Goal: Task Accomplishment & Management: Use online tool/utility

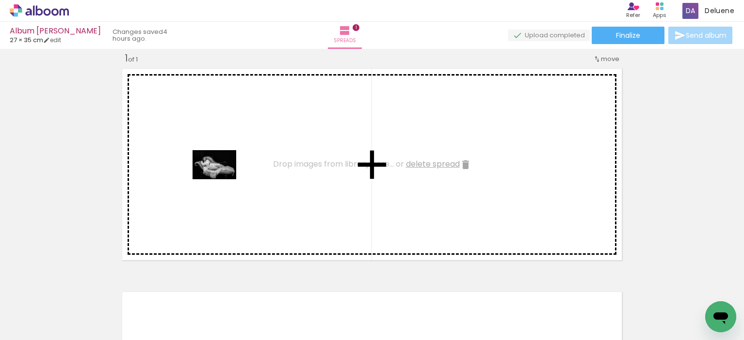
drag, startPoint x: 97, startPoint y: 312, endPoint x: 222, endPoint y: 179, distance: 181.8
click at [222, 179] on quentale-workspace at bounding box center [372, 170] width 744 height 340
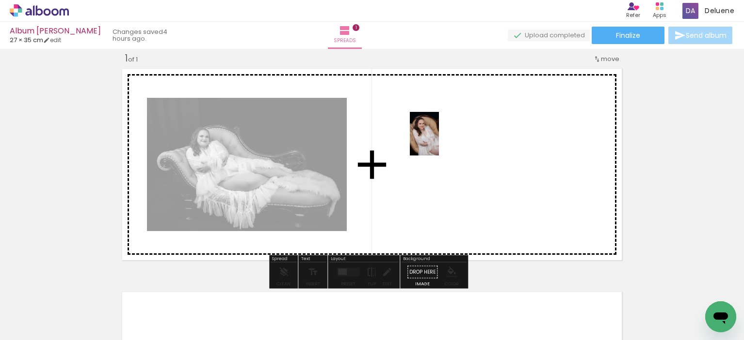
drag, startPoint x: 153, startPoint y: 316, endPoint x: 441, endPoint y: 140, distance: 337.9
click at [441, 140] on quentale-workspace at bounding box center [372, 170] width 744 height 340
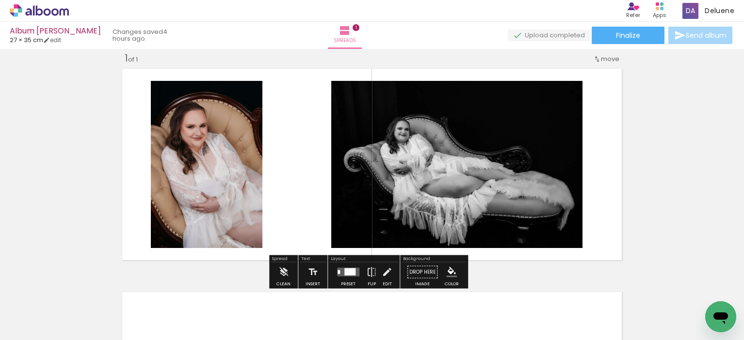
click at [349, 268] on quentale-layouter at bounding box center [348, 272] width 22 height 9
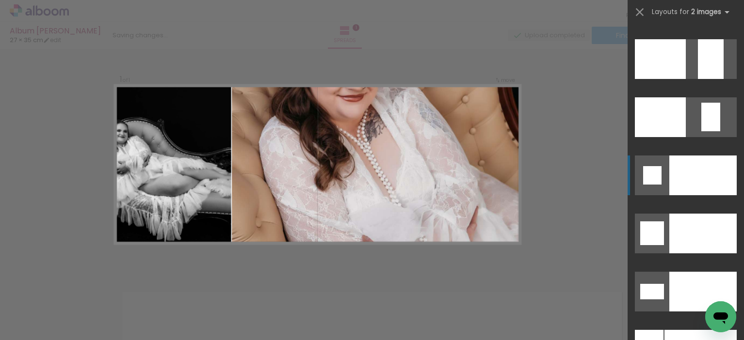
scroll to position [4314, 0]
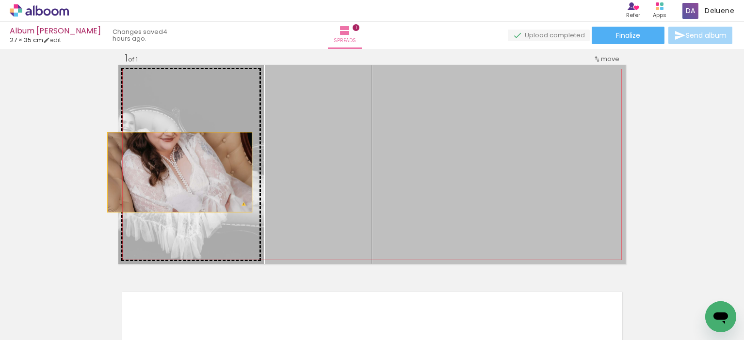
drag, startPoint x: 304, startPoint y: 170, endPoint x: 176, endPoint y: 172, distance: 128.5
click at [0, 0] on slot at bounding box center [0, 0] width 0 height 0
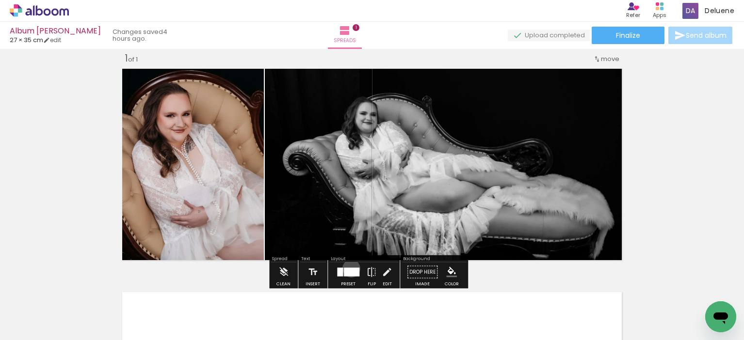
click at [350, 268] on div at bounding box center [352, 272] width 16 height 9
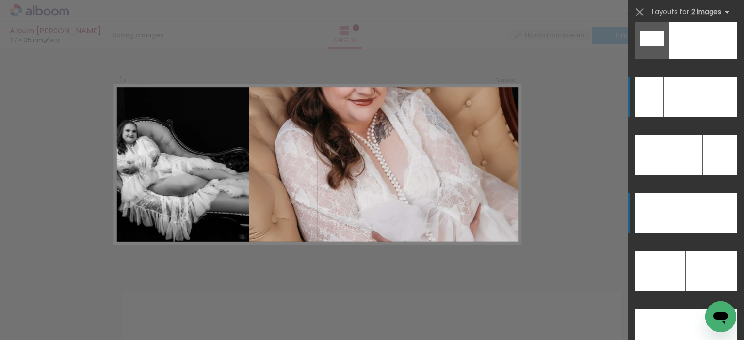
scroll to position [4336, 0]
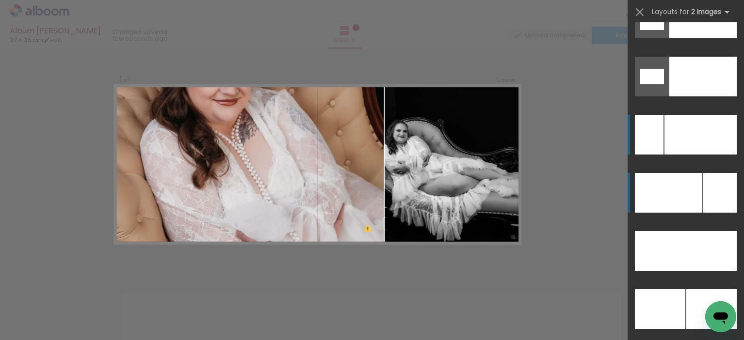
click at [692, 203] on div at bounding box center [668, 193] width 67 height 40
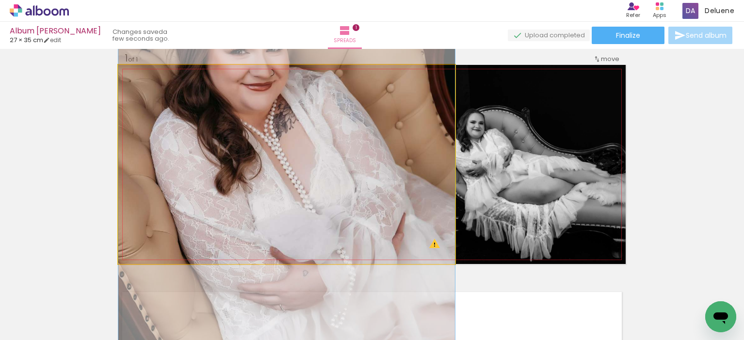
click at [433, 171] on quentale-photo at bounding box center [286, 164] width 336 height 199
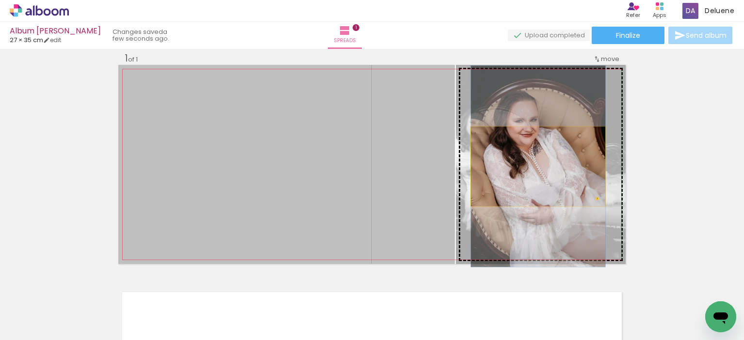
drag, startPoint x: 416, startPoint y: 169, endPoint x: 534, endPoint y: 166, distance: 117.8
click at [0, 0] on slot at bounding box center [0, 0] width 0 height 0
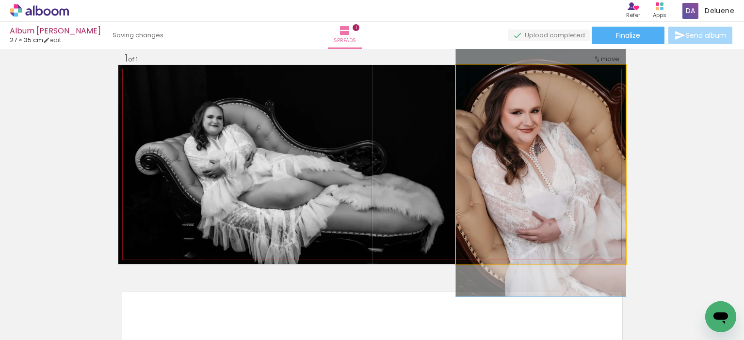
drag, startPoint x: 550, startPoint y: 162, endPoint x: 548, endPoint y: 167, distance: 5.5
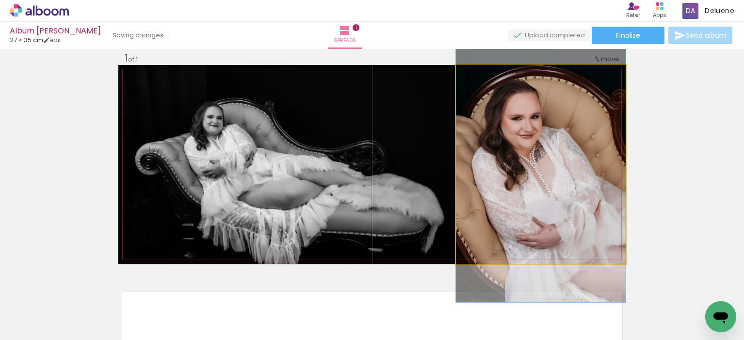
drag, startPoint x: 547, startPoint y: 163, endPoint x: 545, endPoint y: 169, distance: 6.3
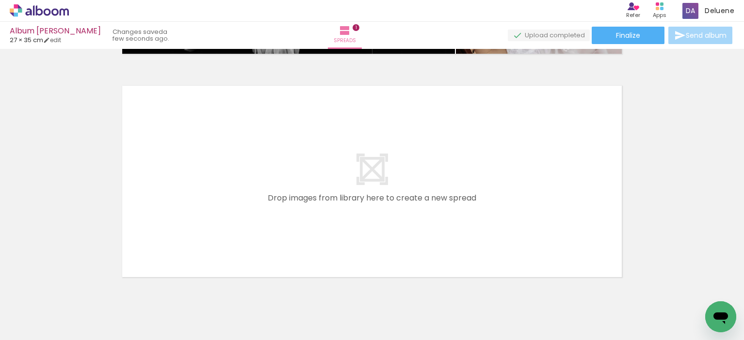
scroll to position [206, 0]
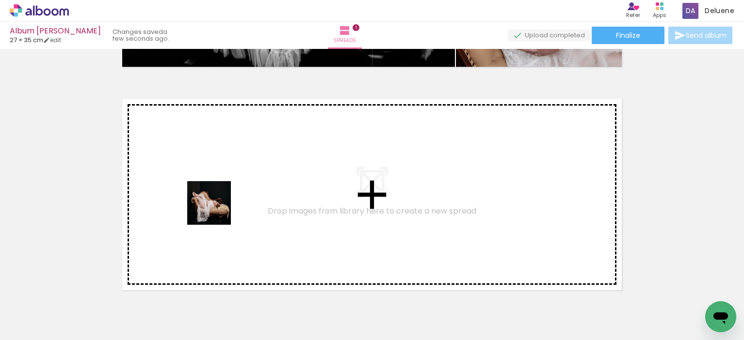
drag, startPoint x: 211, startPoint y: 318, endPoint x: 216, endPoint y: 209, distance: 109.2
click at [216, 209] on quentale-workspace at bounding box center [372, 170] width 744 height 340
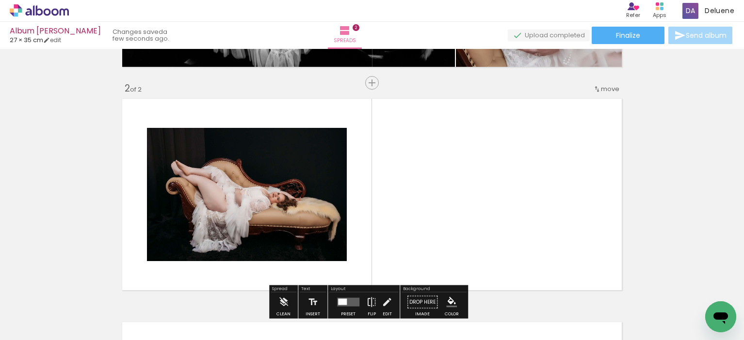
scroll to position [236, 0]
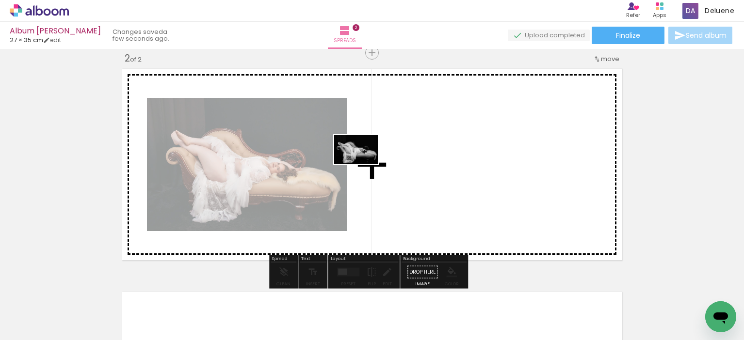
drag, startPoint x: 263, startPoint y: 315, endPoint x: 367, endPoint y: 162, distance: 185.3
click at [367, 162] on quentale-workspace at bounding box center [372, 170] width 744 height 340
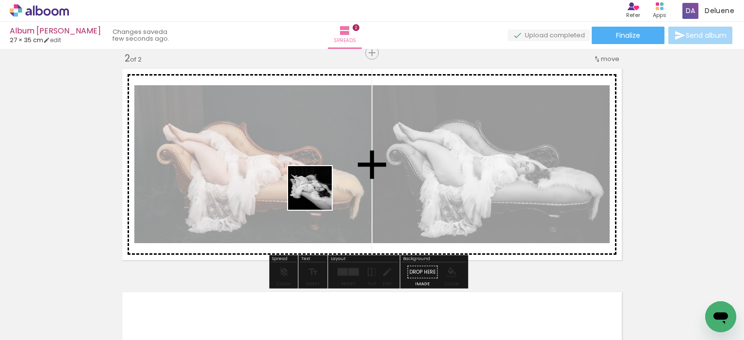
drag, startPoint x: 318, startPoint y: 322, endPoint x: 365, endPoint y: 313, distance: 47.8
click at [317, 186] on quentale-workspace at bounding box center [372, 170] width 744 height 340
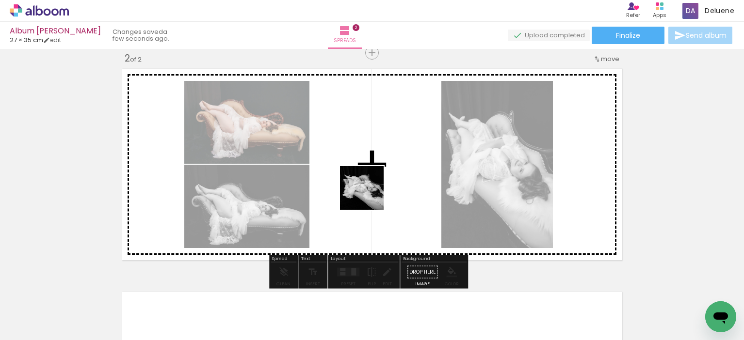
drag, startPoint x: 367, startPoint y: 316, endPoint x: 434, endPoint y: 329, distance: 68.2
click at [369, 192] on quentale-workspace at bounding box center [372, 170] width 744 height 340
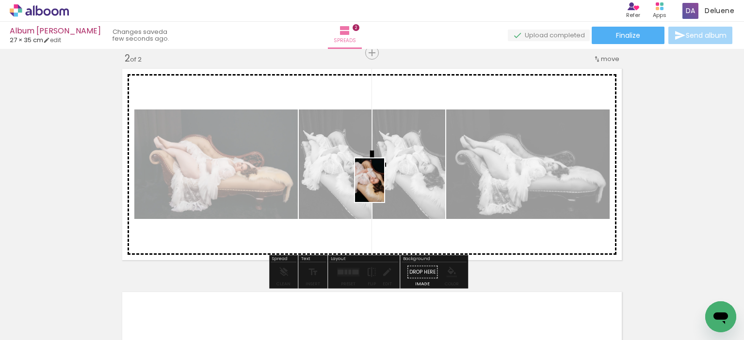
drag, startPoint x: 418, startPoint y: 320, endPoint x: 384, endPoint y: 188, distance: 136.7
click at [384, 188] on quentale-workspace at bounding box center [372, 170] width 744 height 340
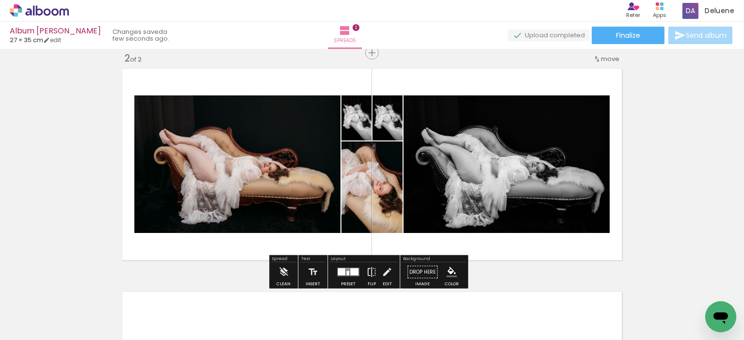
click at [350, 270] on div at bounding box center [354, 272] width 8 height 7
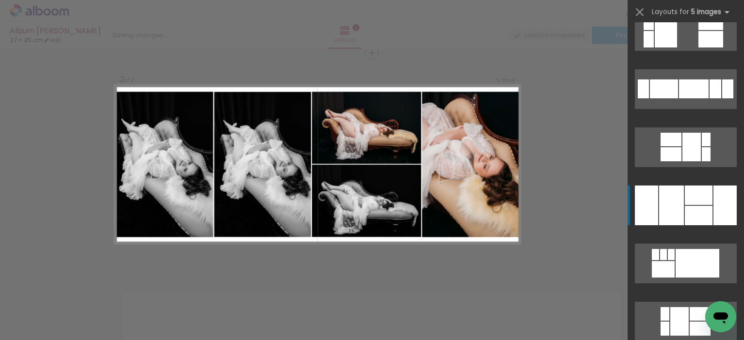
scroll to position [679, 0]
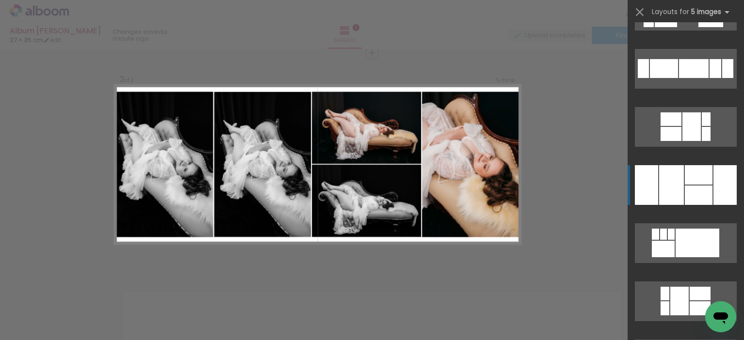
click at [678, 191] on div at bounding box center [671, 185] width 25 height 40
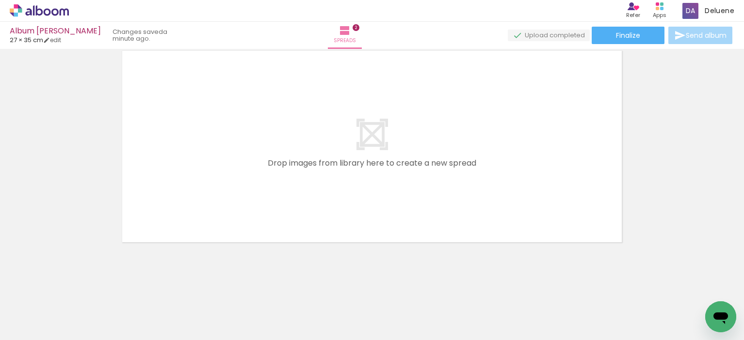
scroll to position [0, 227]
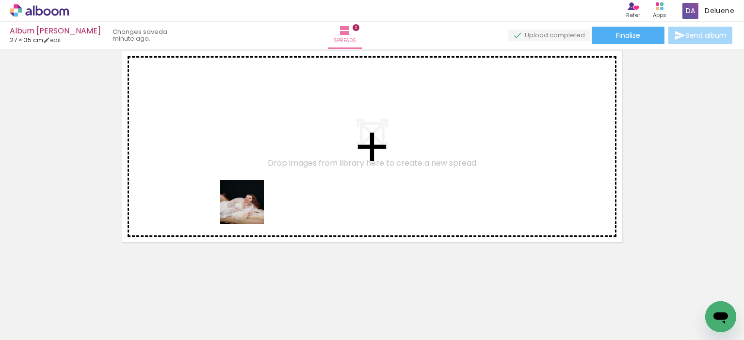
drag, startPoint x: 258, startPoint y: 320, endPoint x: 320, endPoint y: 318, distance: 62.1
click at [255, 154] on quentale-workspace at bounding box center [372, 170] width 744 height 340
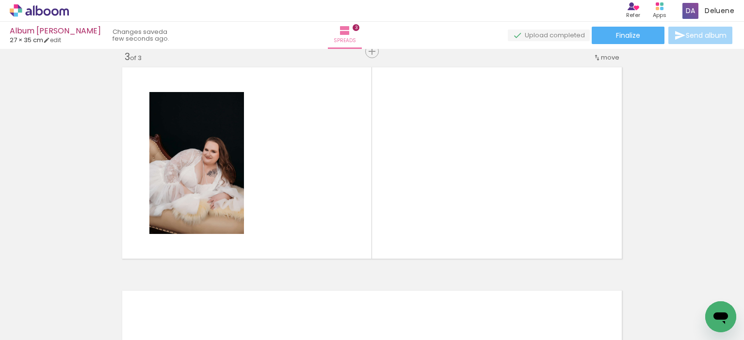
scroll to position [459, 0]
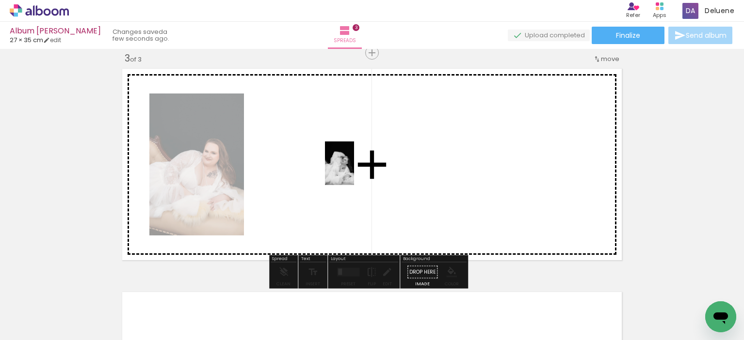
drag, startPoint x: 307, startPoint y: 323, endPoint x: 358, endPoint y: 165, distance: 165.6
click at [358, 165] on quentale-workspace at bounding box center [372, 170] width 744 height 340
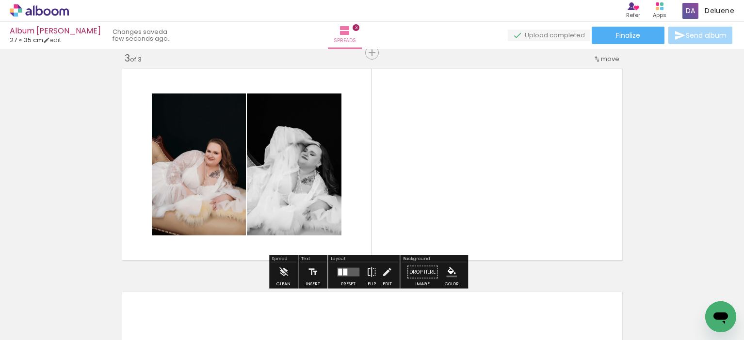
click at [344, 270] on div at bounding box center [345, 272] width 4 height 7
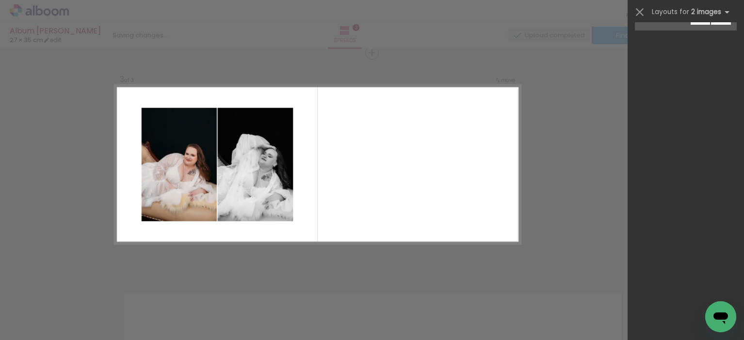
scroll to position [0, 0]
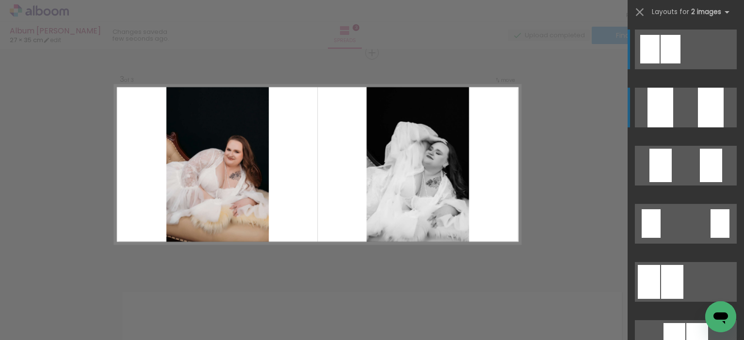
click at [669, 117] on quentale-layouter at bounding box center [686, 108] width 102 height 40
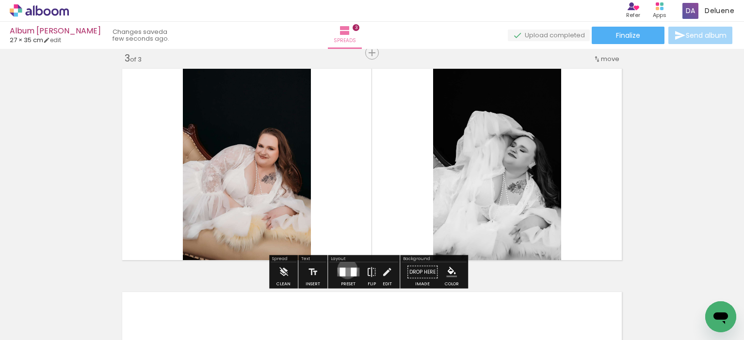
click at [346, 269] on quentale-layouter at bounding box center [348, 272] width 22 height 9
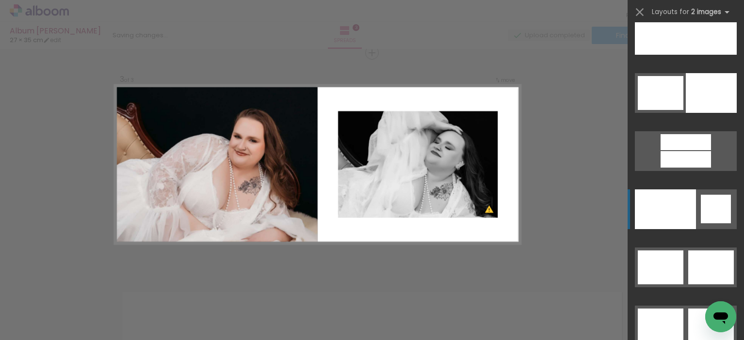
scroll to position [4906, 0]
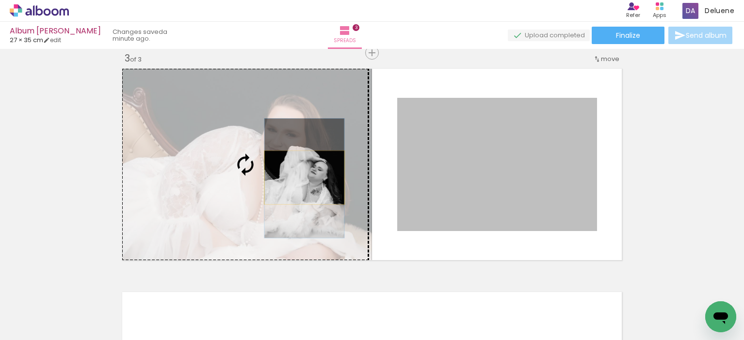
drag, startPoint x: 437, startPoint y: 171, endPoint x: 301, endPoint y: 177, distance: 136.4
click at [0, 0] on slot at bounding box center [0, 0] width 0 height 0
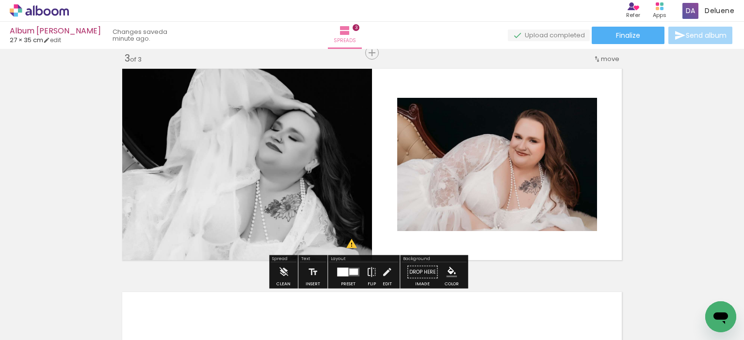
click at [349, 271] on div at bounding box center [353, 272] width 9 height 6
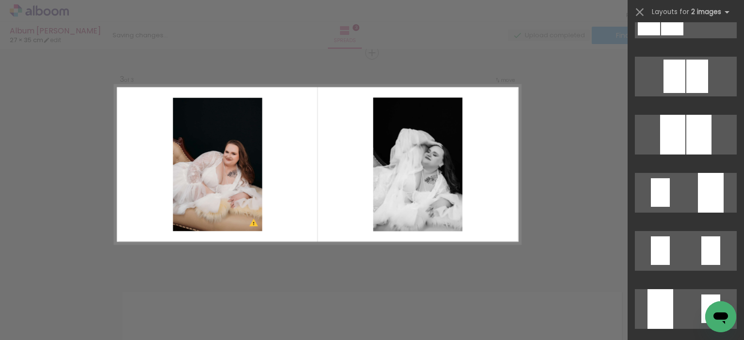
scroll to position [0, 0]
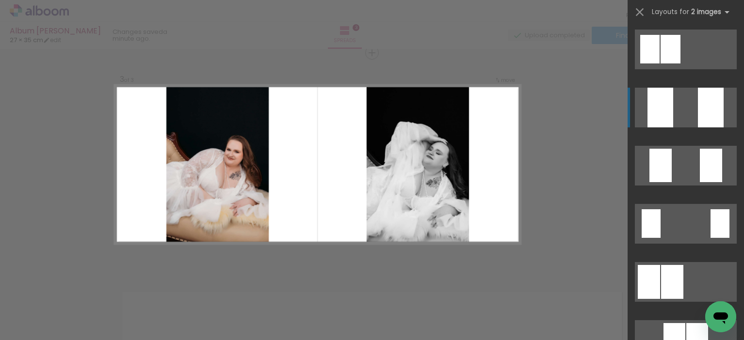
click at [678, 262] on quentale-layouter at bounding box center [686, 282] width 102 height 40
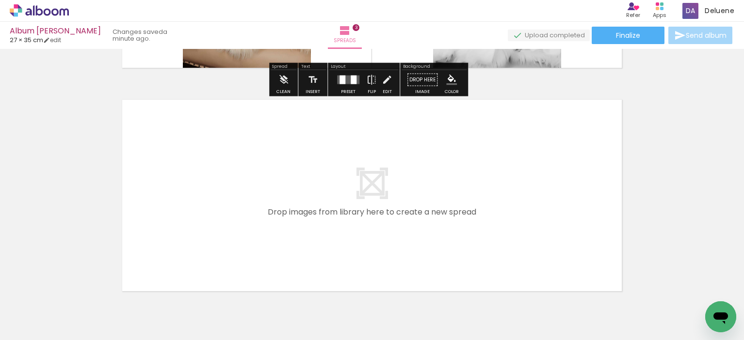
scroll to position [701, 0]
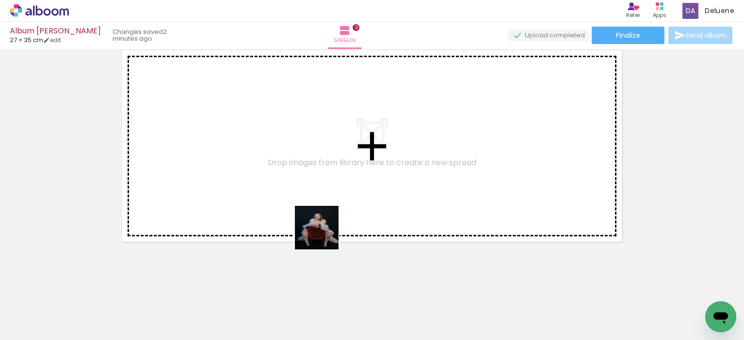
drag, startPoint x: 364, startPoint y: 314, endPoint x: 272, endPoint y: 174, distance: 167.0
click at [272, 174] on quentale-workspace at bounding box center [372, 170] width 744 height 340
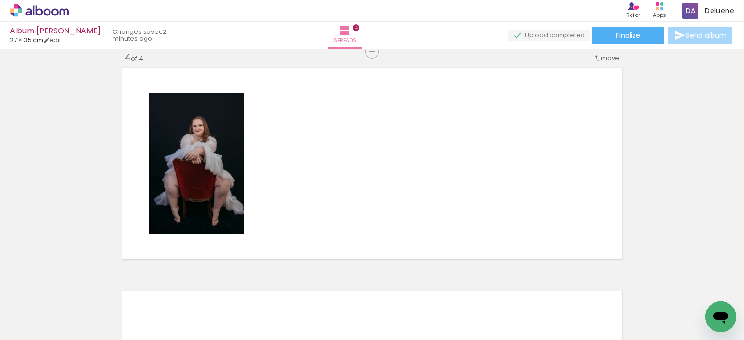
scroll to position [683, 0]
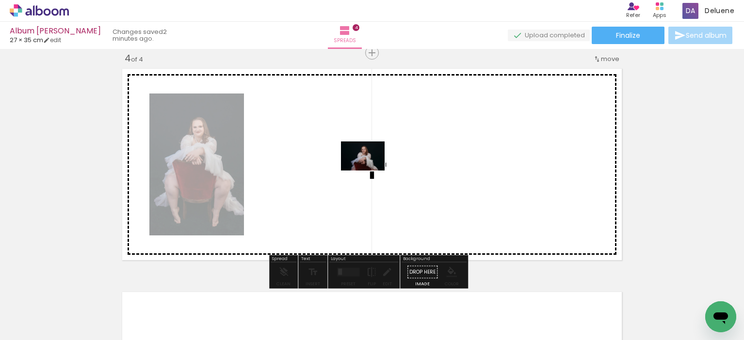
drag, startPoint x: 415, startPoint y: 313, endPoint x: 369, endPoint y: 170, distance: 150.1
click at [369, 170] on quentale-workspace at bounding box center [372, 170] width 744 height 340
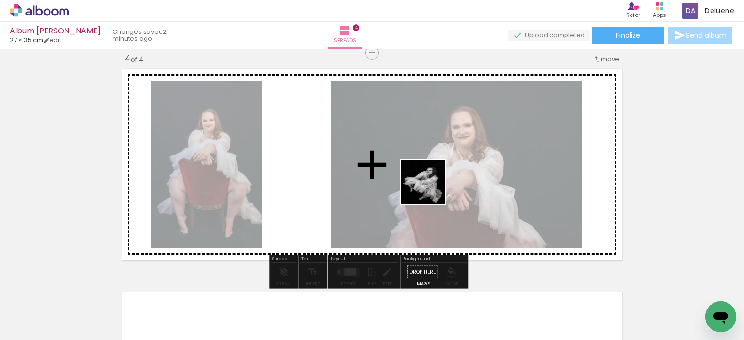
drag, startPoint x: 479, startPoint y: 316, endPoint x: 508, endPoint y: 270, distance: 54.5
click at [428, 187] on quentale-workspace at bounding box center [372, 170] width 744 height 340
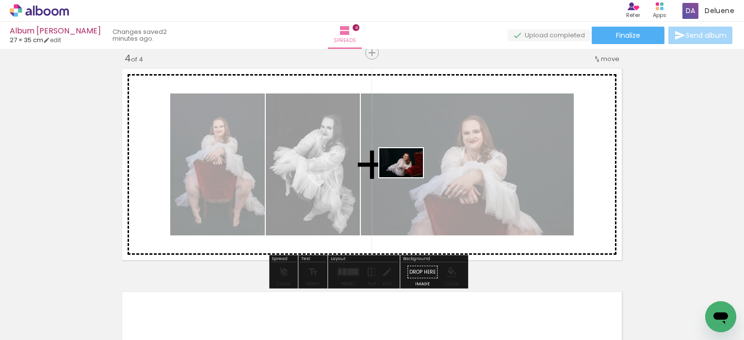
drag, startPoint x: 528, startPoint y: 313, endPoint x: 408, endPoint y: 177, distance: 181.0
click at [408, 177] on quentale-workspace at bounding box center [372, 170] width 744 height 340
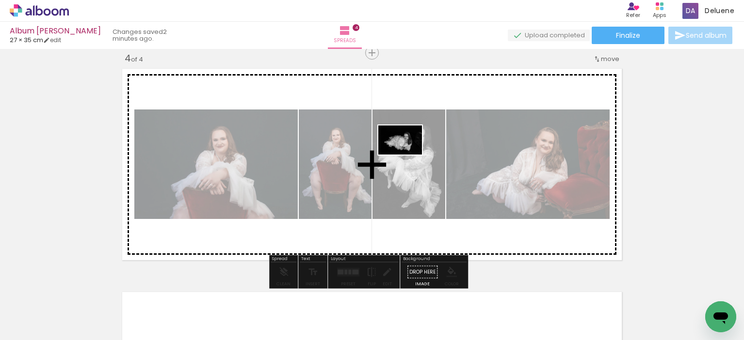
drag, startPoint x: 578, startPoint y: 306, endPoint x: 407, endPoint y: 155, distance: 228.4
click at [407, 155] on quentale-workspace at bounding box center [372, 170] width 744 height 340
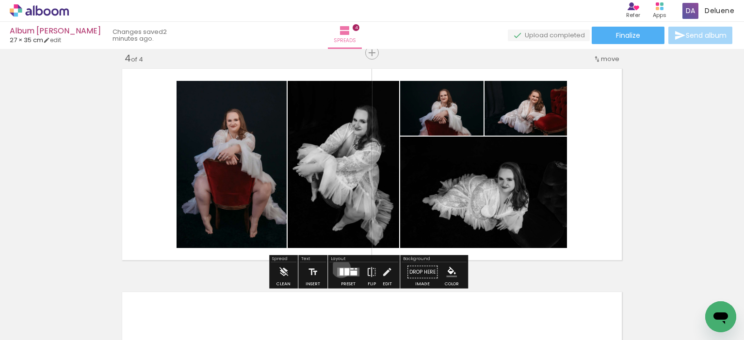
click at [340, 269] on div at bounding box center [341, 272] width 4 height 7
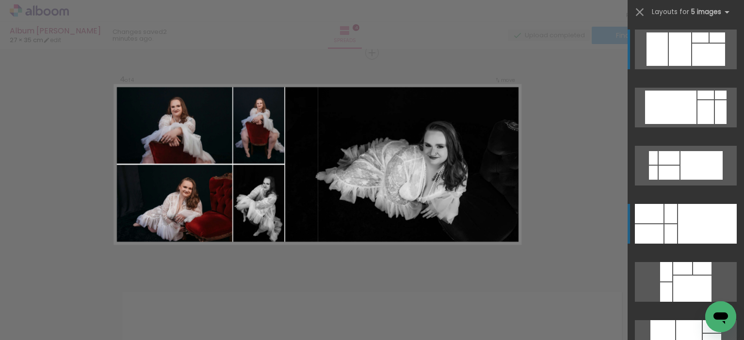
click at [690, 228] on div at bounding box center [707, 224] width 59 height 40
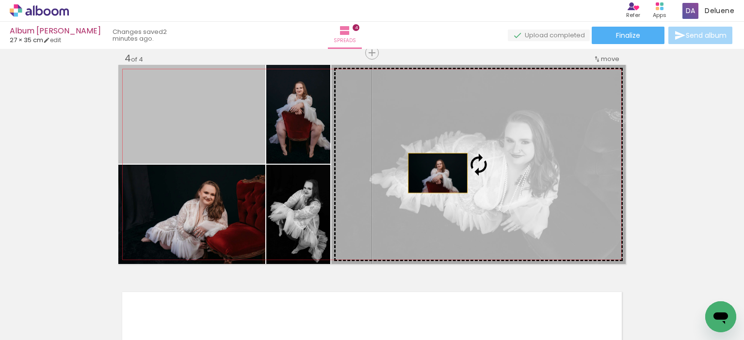
drag, startPoint x: 210, startPoint y: 123, endPoint x: 448, endPoint y: 174, distance: 243.8
click at [0, 0] on slot at bounding box center [0, 0] width 0 height 0
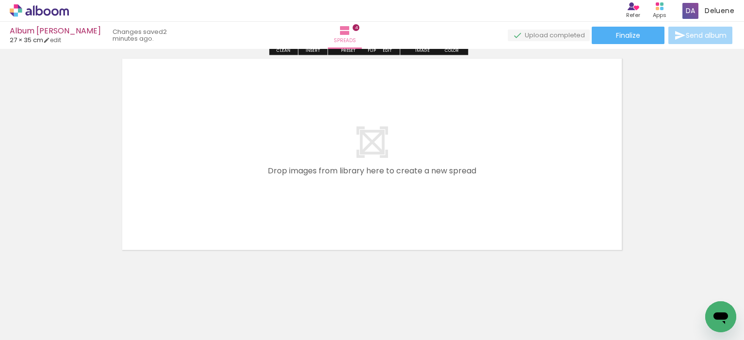
scroll to position [924, 0]
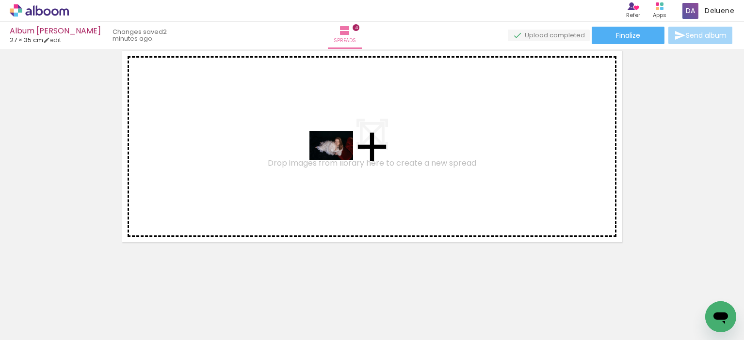
drag, startPoint x: 636, startPoint y: 314, endPoint x: 338, endPoint y: 160, distance: 335.0
click at [338, 160] on quentale-workspace at bounding box center [372, 170] width 744 height 340
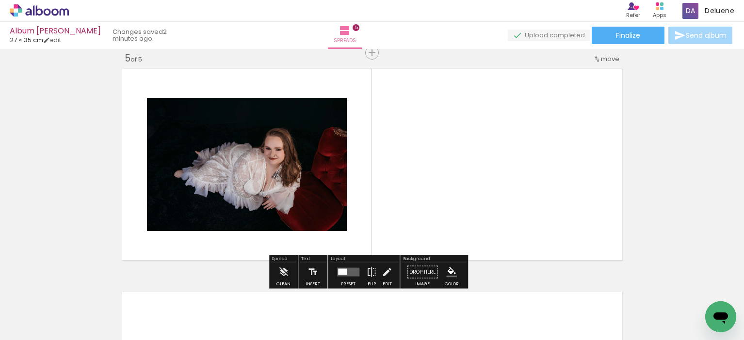
scroll to position [906, 0]
click at [350, 271] on quentale-layouter at bounding box center [348, 272] width 22 height 9
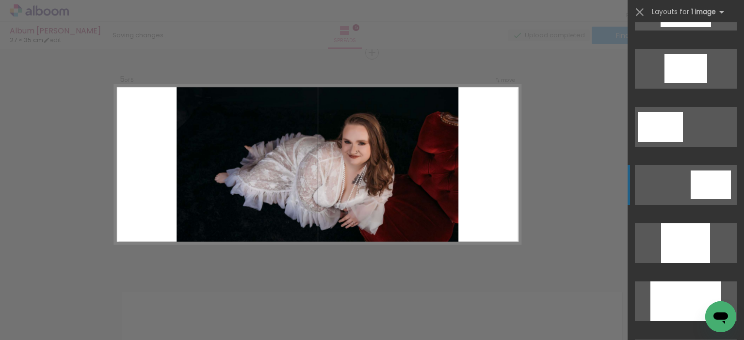
scroll to position [533, 0]
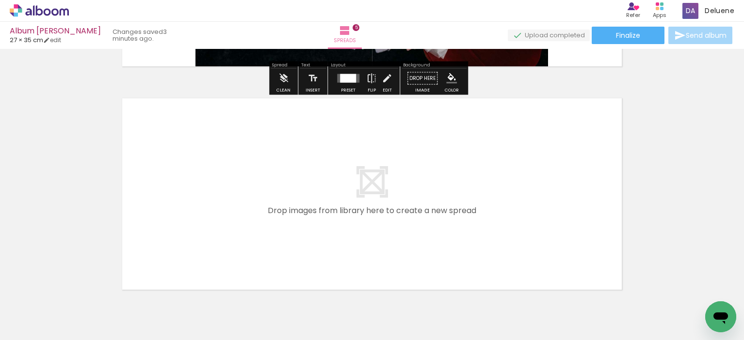
scroll to position [1148, 0]
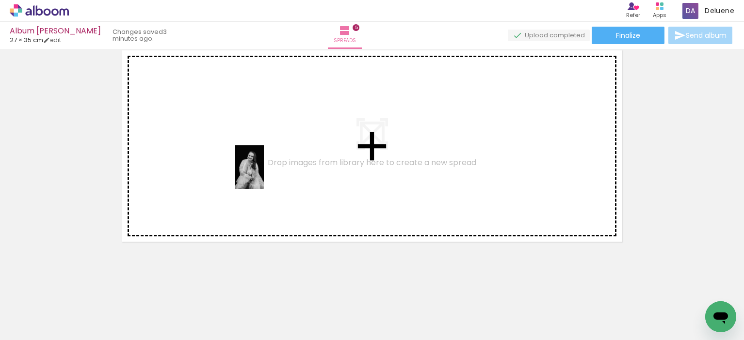
drag, startPoint x: 189, startPoint y: 315, endPoint x: 256, endPoint y: 289, distance: 72.4
click at [267, 166] on quentale-workspace at bounding box center [372, 170] width 744 height 340
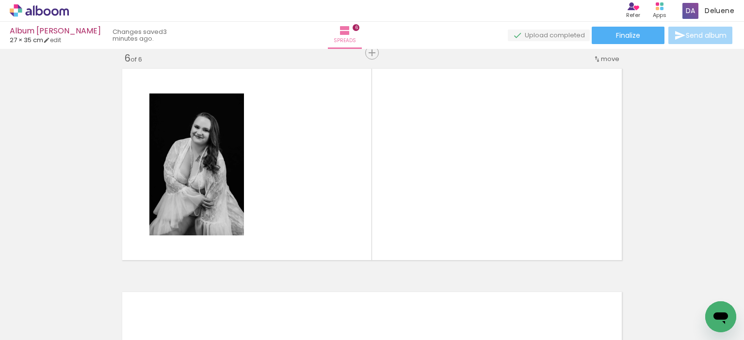
scroll to position [1130, 0]
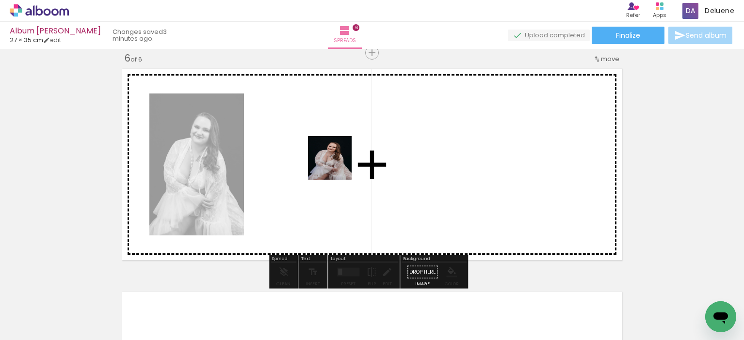
drag, startPoint x: 245, startPoint y: 307, endPoint x: 317, endPoint y: 282, distance: 76.2
click at [340, 158] on quentale-workspace at bounding box center [372, 170] width 744 height 340
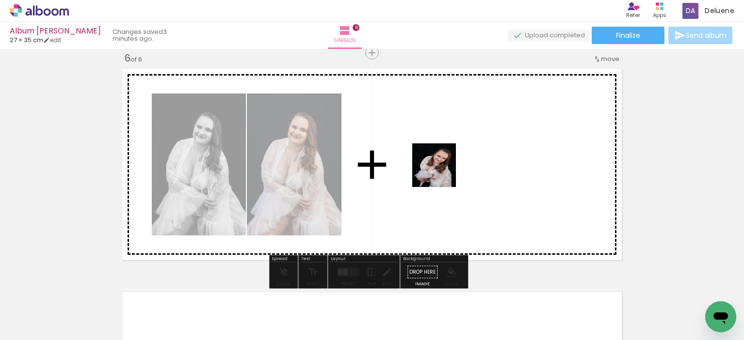
drag, startPoint x: 296, startPoint y: 309, endPoint x: 469, endPoint y: 150, distance: 235.0
click at [469, 150] on quentale-workspace at bounding box center [372, 170] width 744 height 340
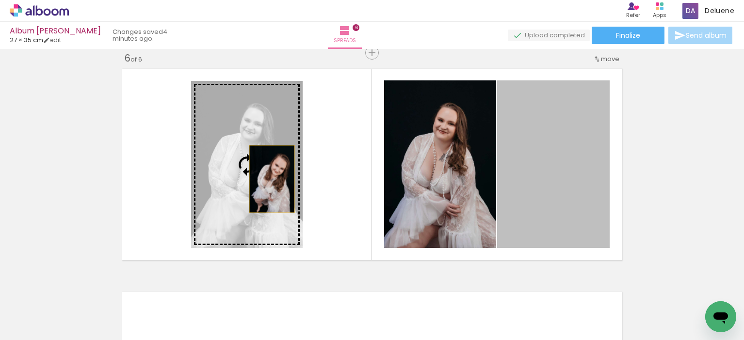
drag, startPoint x: 550, startPoint y: 183, endPoint x: 245, endPoint y: 175, distance: 304.5
click at [0, 0] on slot at bounding box center [0, 0] width 0 height 0
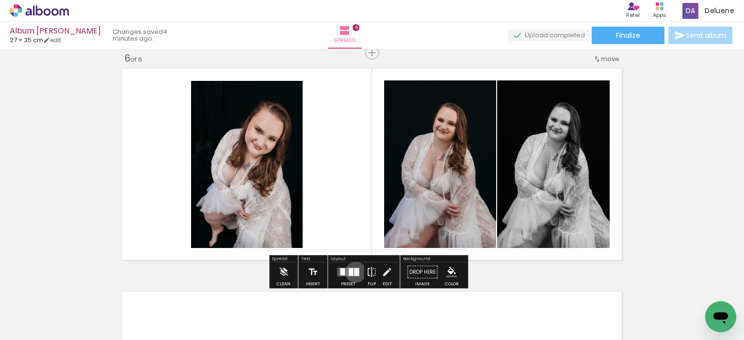
click at [354, 272] on div at bounding box center [356, 273] width 5 height 8
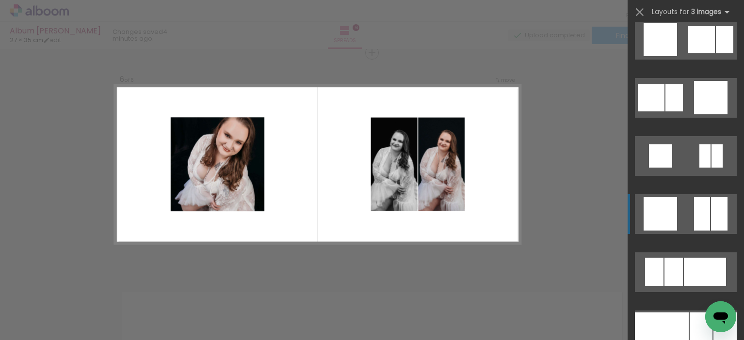
scroll to position [1600, 0]
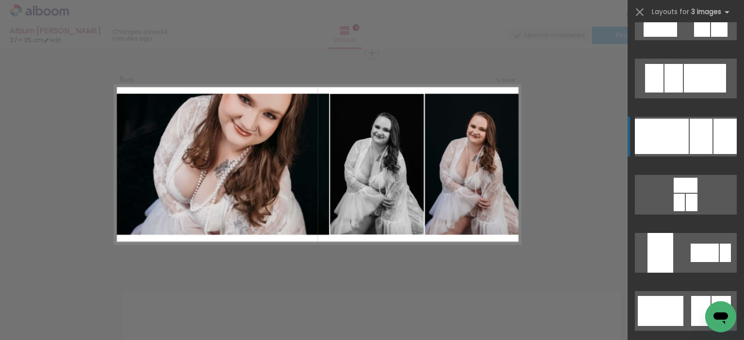
click at [673, 144] on div at bounding box center [662, 136] width 54 height 35
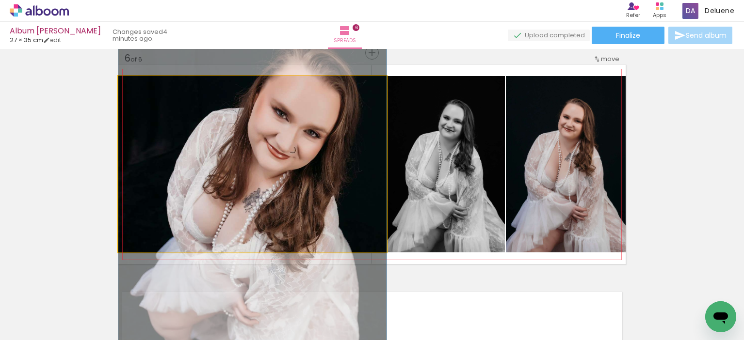
drag, startPoint x: 297, startPoint y: 168, endPoint x: 292, endPoint y: 198, distance: 30.4
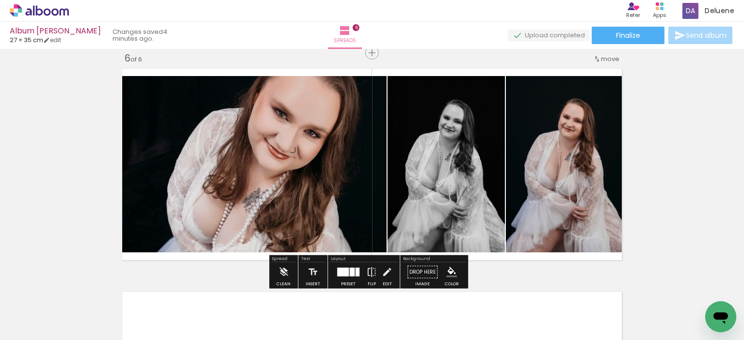
click at [356, 273] on div at bounding box center [357, 272] width 4 height 9
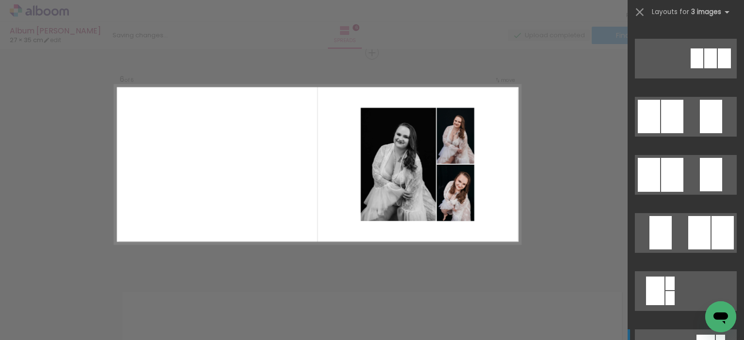
scroll to position [145, 0]
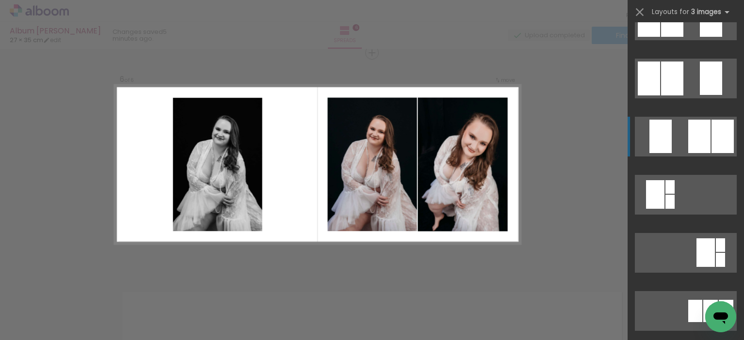
click at [675, 40] on quentale-layouter at bounding box center [686, 20] width 102 height 40
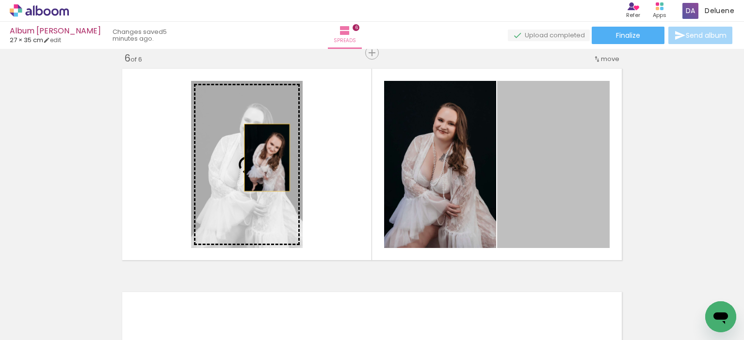
drag, startPoint x: 552, startPoint y: 153, endPoint x: 261, endPoint y: 159, distance: 290.4
click at [0, 0] on slot at bounding box center [0, 0] width 0 height 0
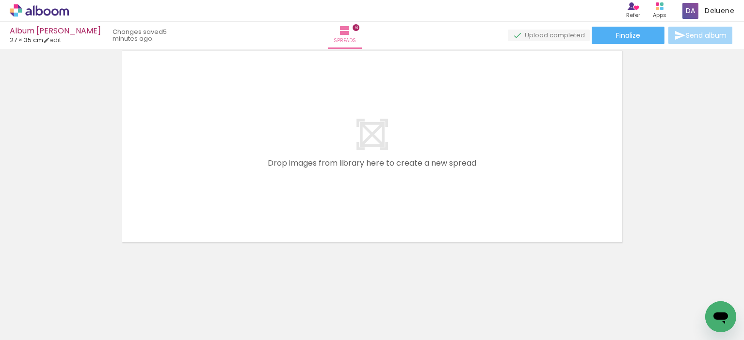
scroll to position [1371, 0]
drag, startPoint x: 349, startPoint y: 319, endPoint x: 321, endPoint y: 188, distance: 134.2
click at [321, 188] on quentale-workspace at bounding box center [372, 170] width 744 height 340
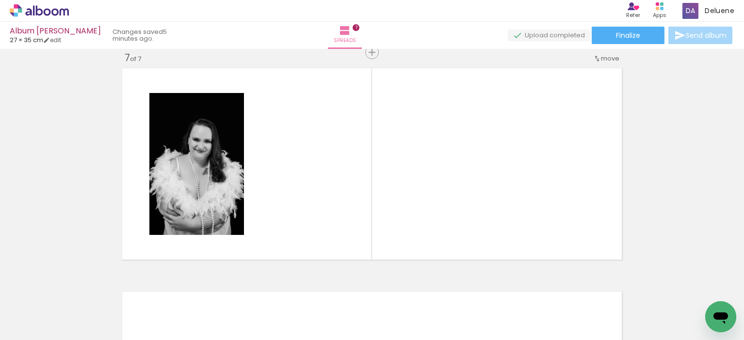
scroll to position [1353, 0]
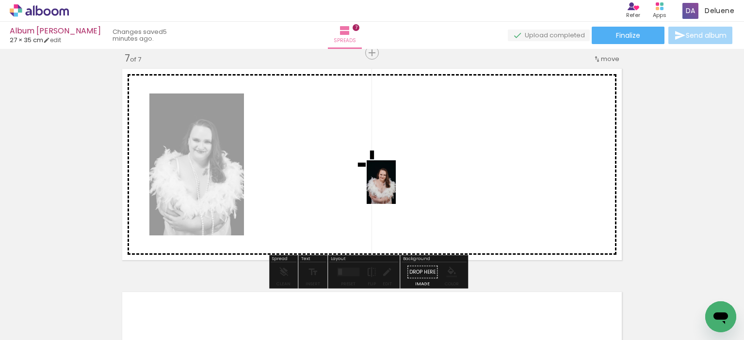
drag, startPoint x: 406, startPoint y: 320, endPoint x: 469, endPoint y: 307, distance: 64.5
click at [396, 189] on quentale-workspace at bounding box center [372, 170] width 744 height 340
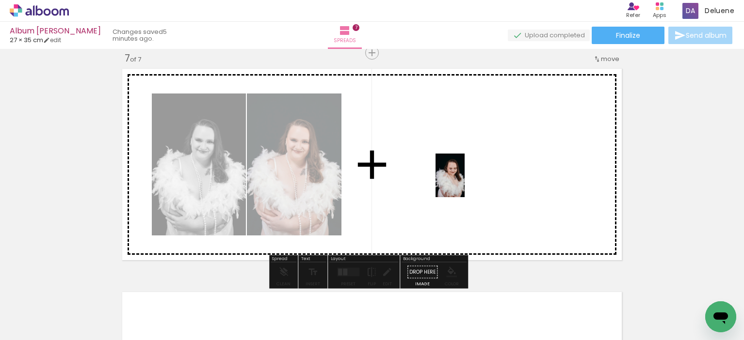
drag, startPoint x: 464, startPoint y: 318, endPoint x: 464, endPoint y: 181, distance: 136.7
click at [464, 182] on quentale-workspace at bounding box center [372, 170] width 744 height 340
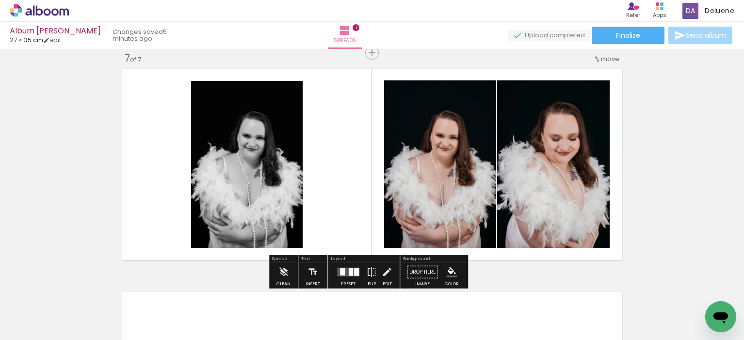
scroll to position [1401, 0]
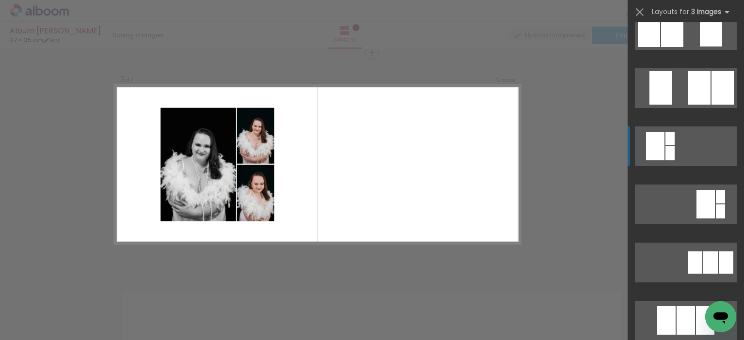
scroll to position [97, 0]
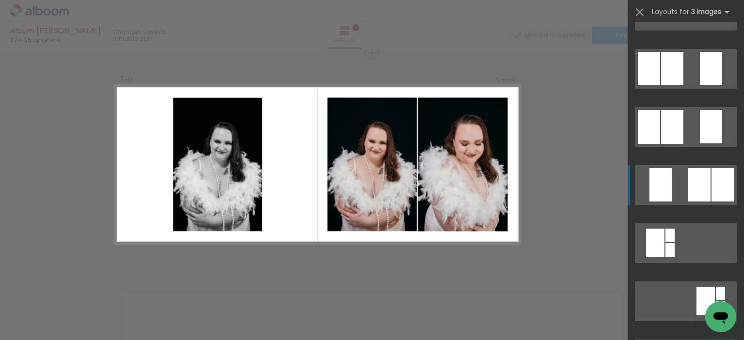
click at [680, 89] on quentale-layouter at bounding box center [686, 69] width 102 height 40
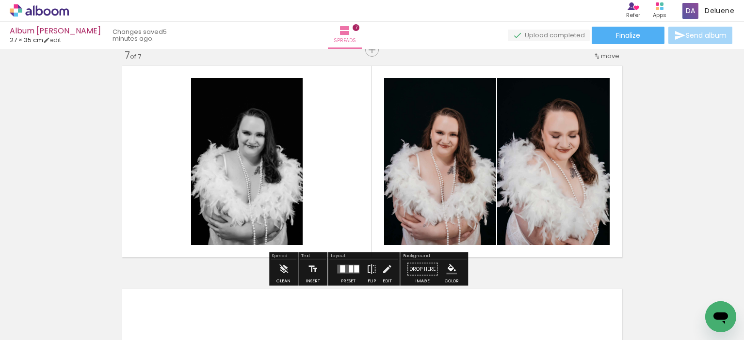
scroll to position [1353, 0]
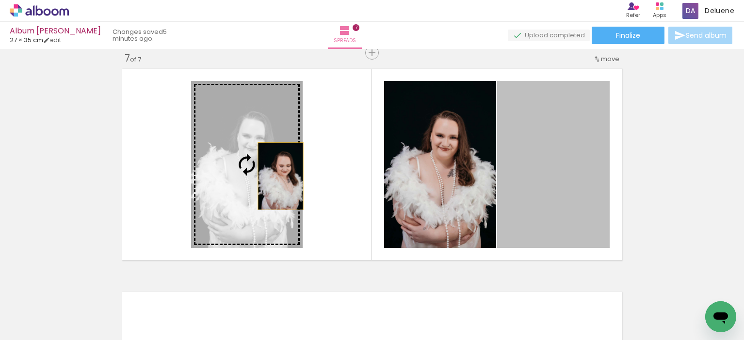
drag, startPoint x: 555, startPoint y: 172, endPoint x: 277, endPoint y: 176, distance: 278.3
click at [0, 0] on slot at bounding box center [0, 0] width 0 height 0
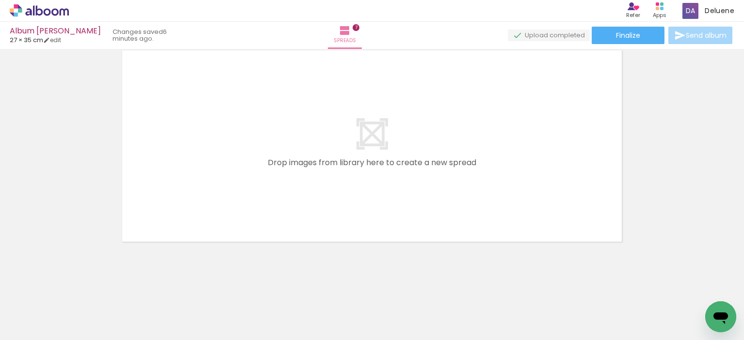
scroll to position [0, 1056]
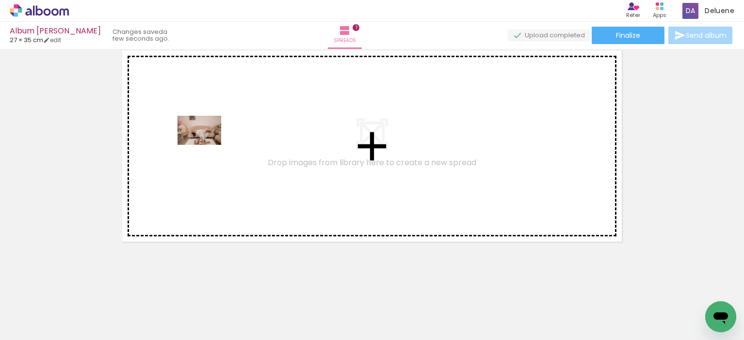
drag, startPoint x: 183, startPoint y: 313, endPoint x: 207, endPoint y: 138, distance: 176.7
click at [207, 138] on quentale-workspace at bounding box center [372, 170] width 744 height 340
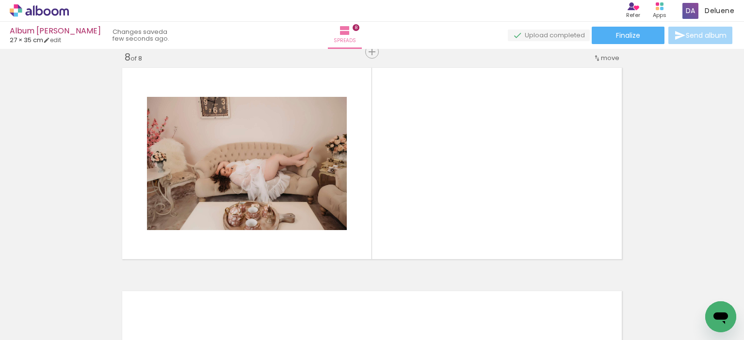
scroll to position [1576, 0]
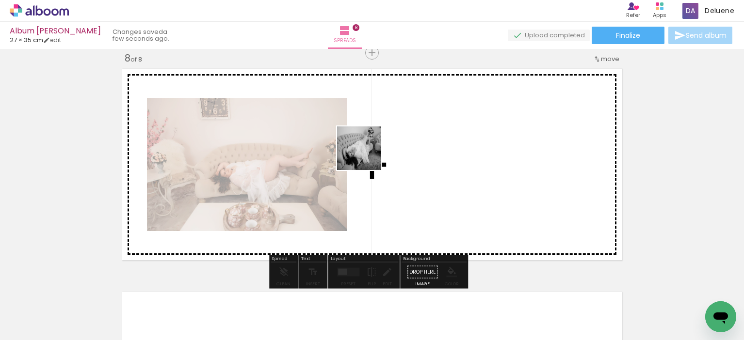
drag, startPoint x: 239, startPoint y: 308, endPoint x: 366, endPoint y: 156, distance: 198.9
click at [366, 156] on quentale-workspace at bounding box center [372, 170] width 744 height 340
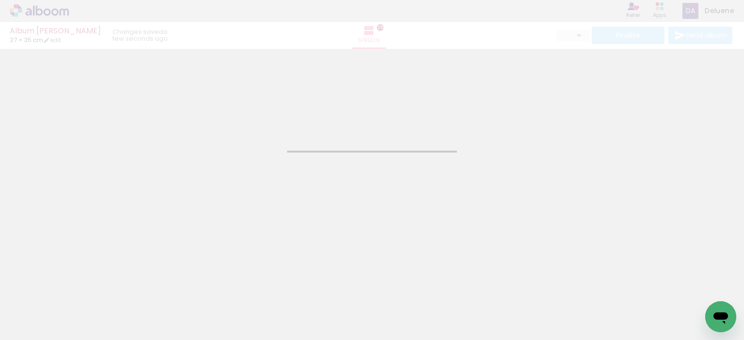
type input "JPG"
type input "High, 300 DPI"
